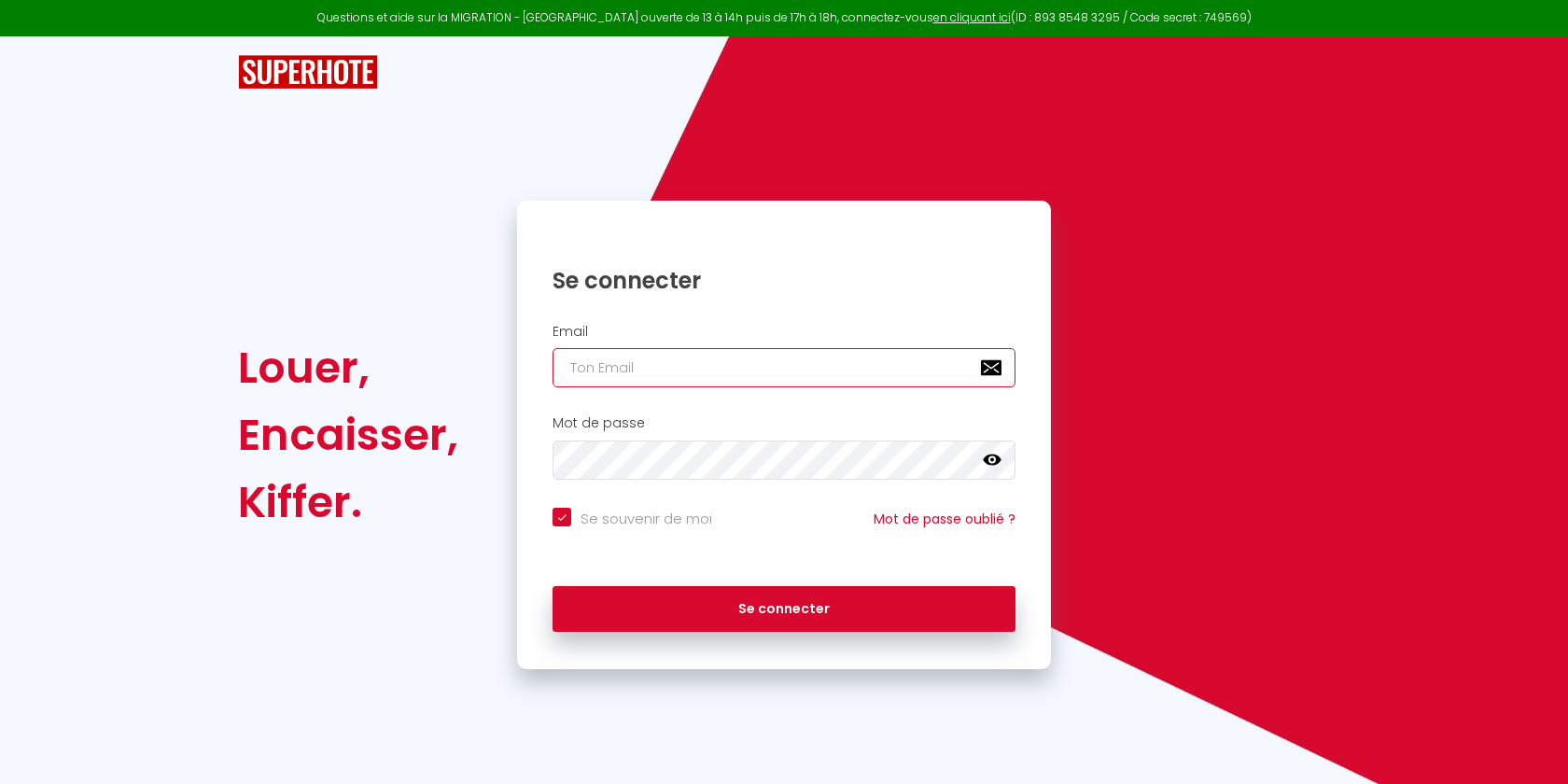
type input "[EMAIL_ADDRESS][DOMAIN_NAME]"
click at [659, 373] on input "[EMAIL_ADDRESS][DOMAIN_NAME]" at bounding box center [784, 368] width 463 height 40
checkbox input "true"
click at [659, 373] on input "[EMAIL_ADDRESS][DOMAIN_NAME]" at bounding box center [784, 368] width 463 height 40
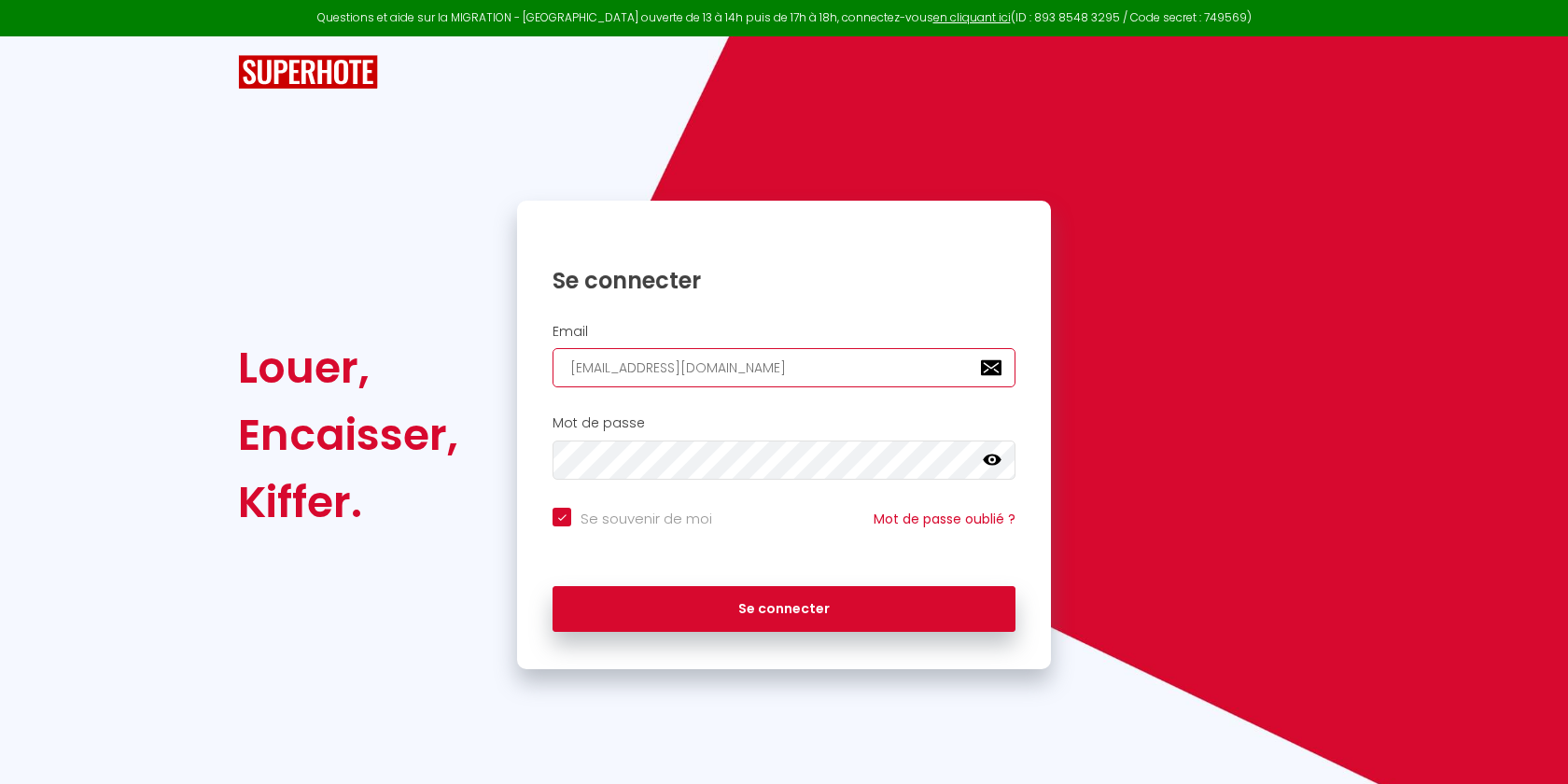
paste input "[EMAIL_ADDRESS]"
type input "[EMAIL_ADDRESS][DOMAIN_NAME]"
checkbox input "true"
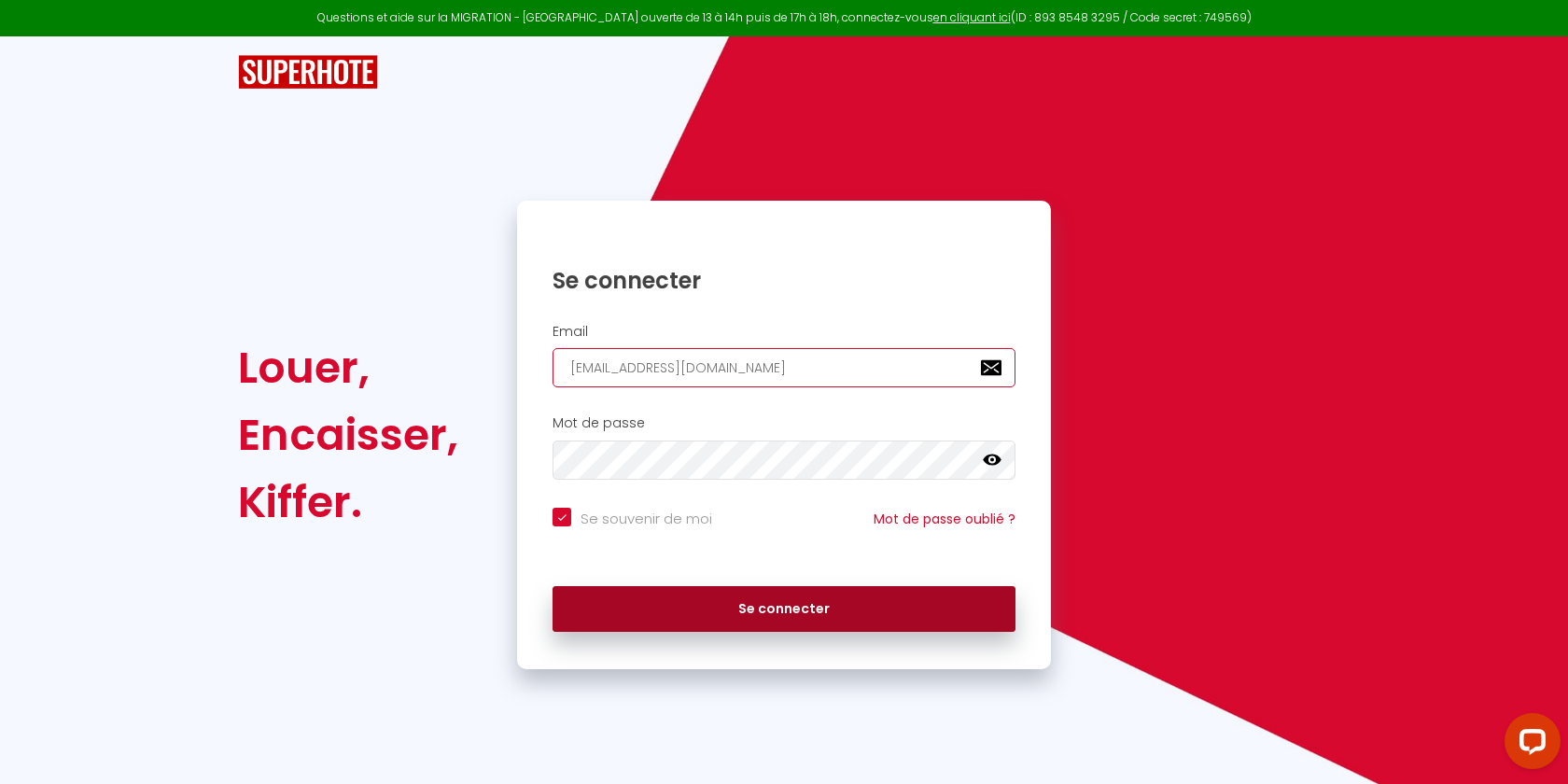
type input "[EMAIL_ADDRESS][DOMAIN_NAME]"
click at [668, 625] on button "Se connecter" at bounding box center [784, 609] width 463 height 46
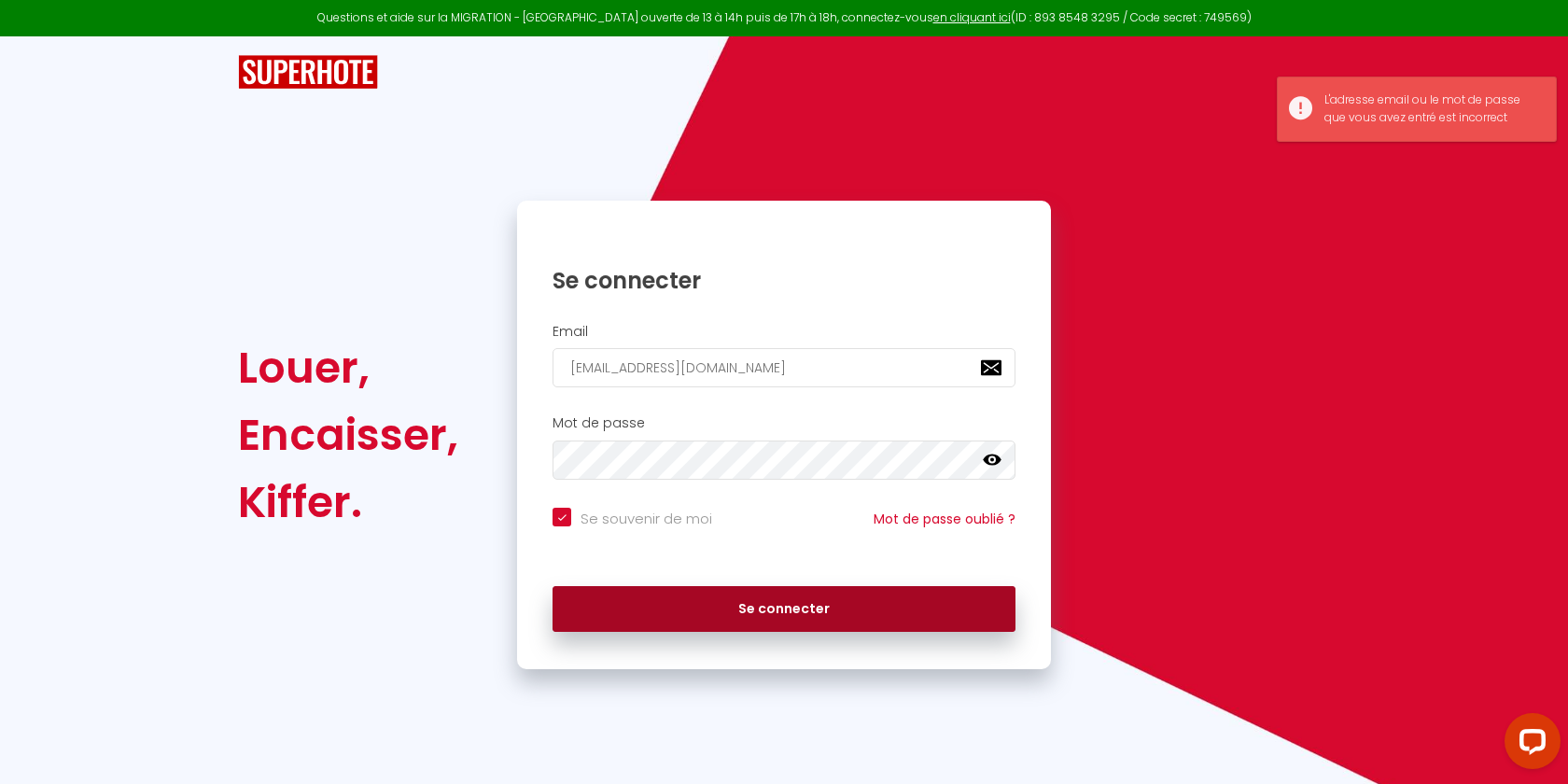
click at [668, 625] on button "Se connecter" at bounding box center [784, 609] width 463 height 46
checkbox input "true"
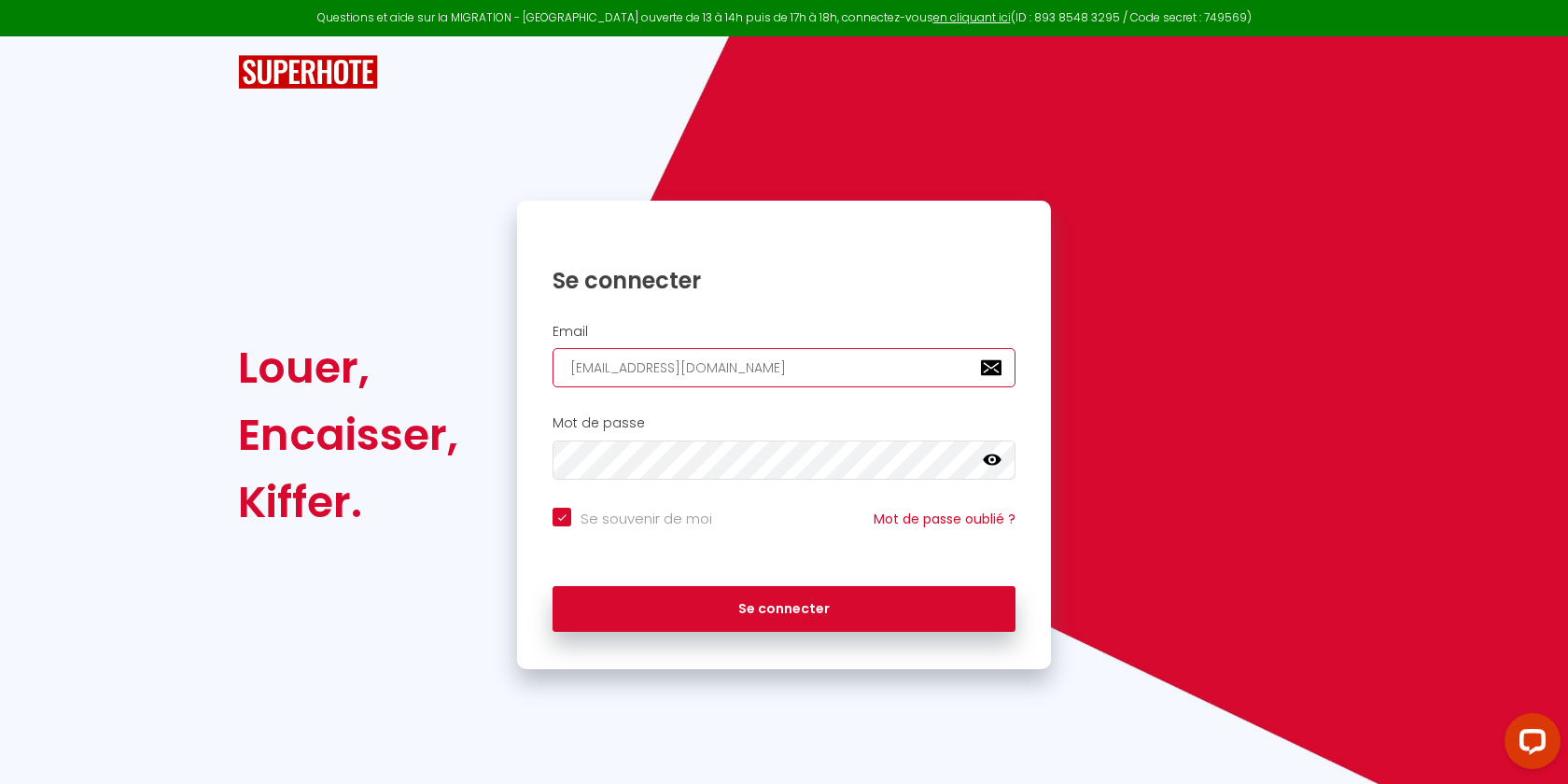
click at [641, 380] on input "[EMAIL_ADDRESS][DOMAIN_NAME]" at bounding box center [784, 368] width 463 height 40
paste input "[EMAIL_ADDRESS][DOMAIN_NAME]"
type input "[EMAIL_ADDRESS][DOMAIN_NAME]"
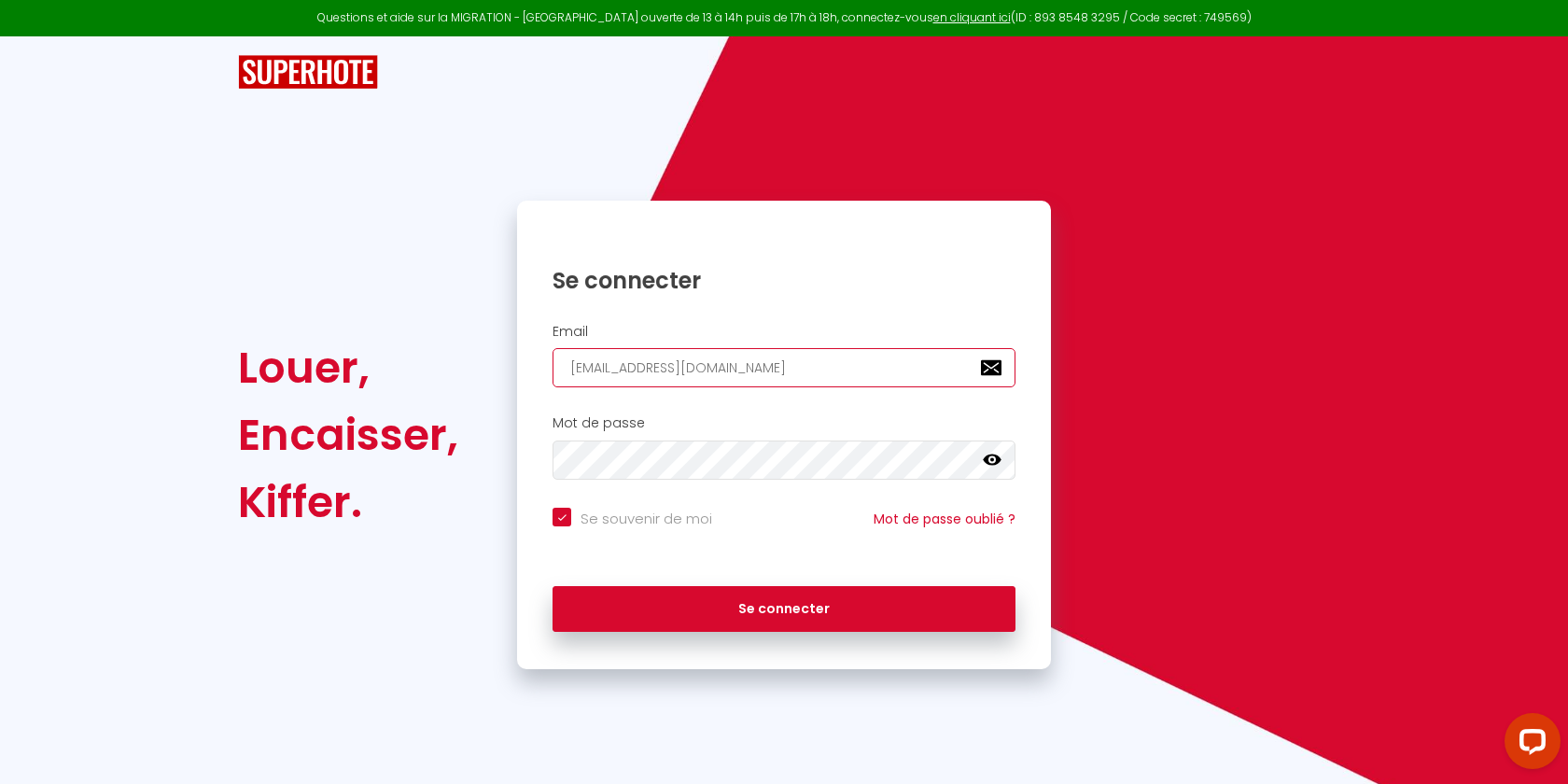
checkbox input "true"
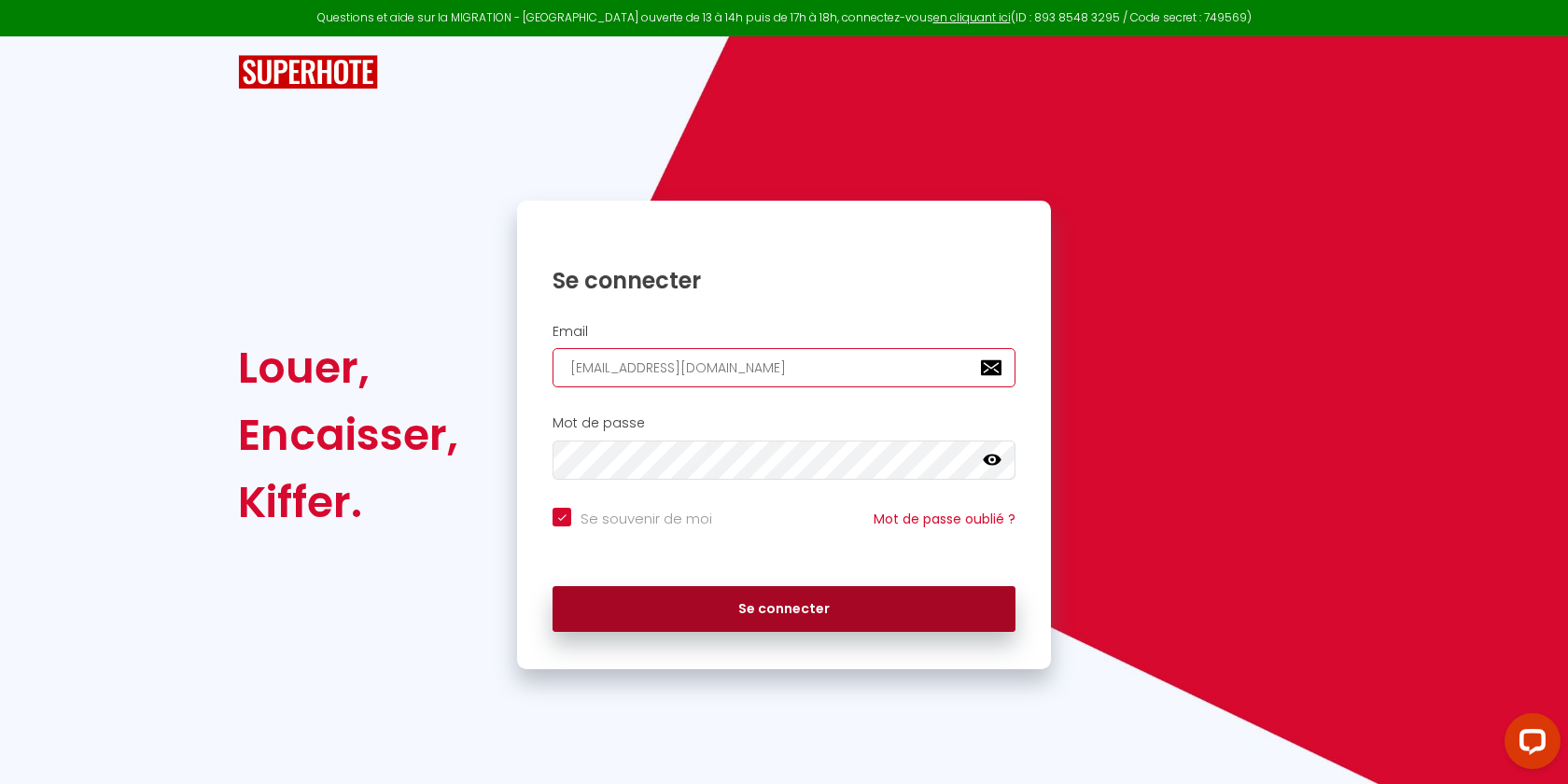
type input "[EMAIL_ADDRESS][DOMAIN_NAME]"
click at [703, 601] on button "Se connecter" at bounding box center [784, 609] width 463 height 46
checkbox input "true"
